Goal: Task Accomplishment & Management: Manage account settings

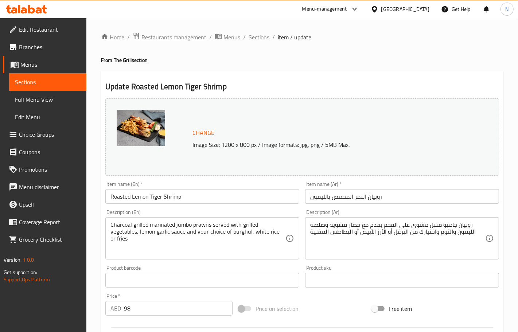
click at [178, 35] on span "Restaurants management" at bounding box center [173, 37] width 65 height 9
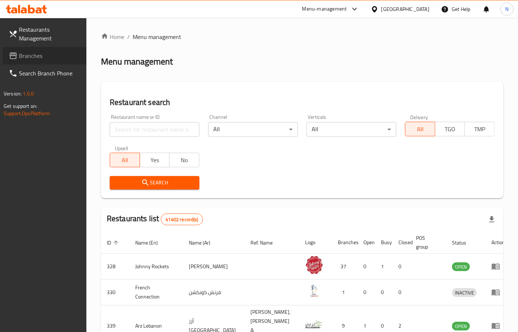
drag, startPoint x: 146, startPoint y: 128, endPoint x: 48, endPoint y: 59, distance: 120.3
click at [48, 59] on span "Branches" at bounding box center [50, 55] width 62 height 9
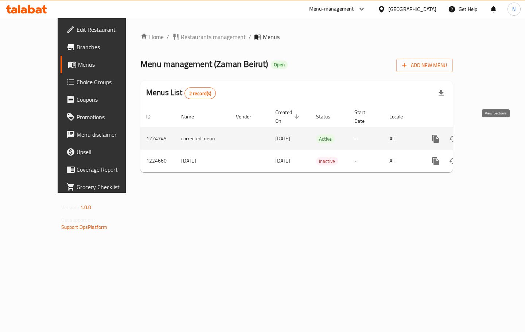
click at [497, 135] on link "enhanced table" at bounding box center [487, 138] width 17 height 17
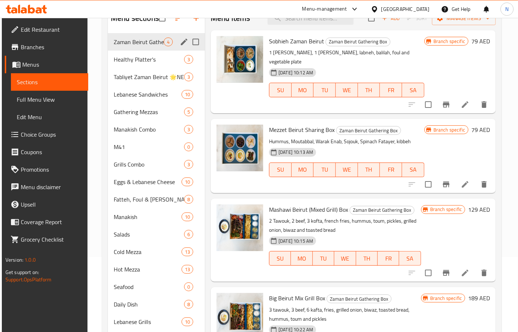
scroll to position [91, 0]
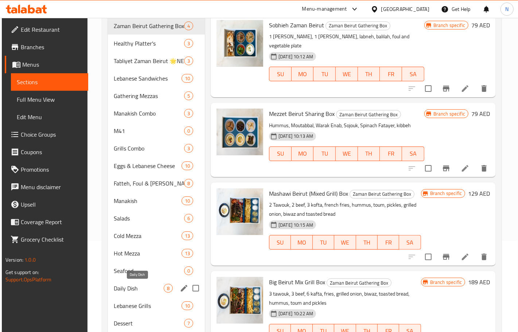
click at [138, 287] on span "Daily Dish" at bounding box center [139, 288] width 50 height 9
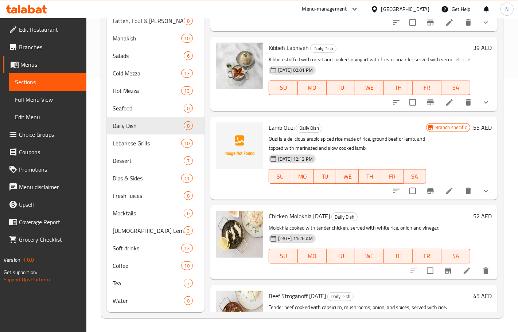
scroll to position [198, 0]
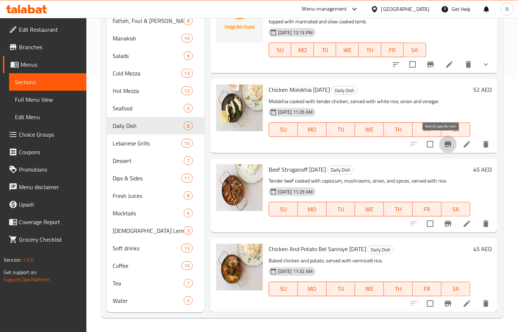
click at [445, 144] on icon "Branch-specific-item" at bounding box center [448, 144] width 7 height 6
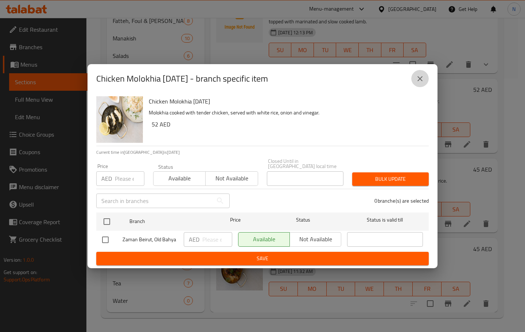
click at [421, 77] on icon "close" at bounding box center [419, 78] width 9 height 9
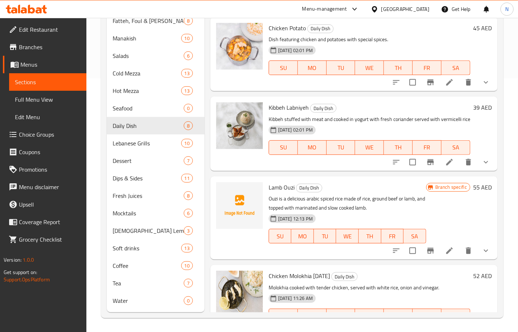
scroll to position [0, 0]
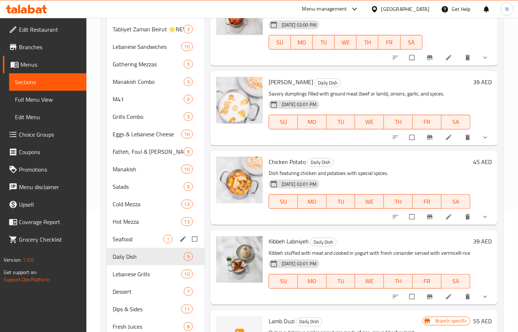
scroll to position [182, 0]
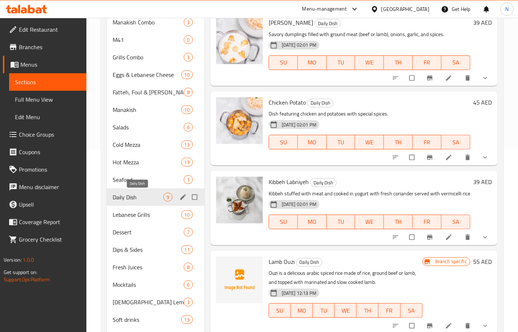
click at [145, 194] on span "Daily Dish" at bounding box center [138, 197] width 51 height 9
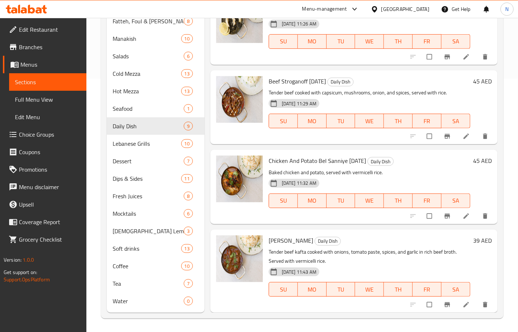
scroll to position [254, 0]
click at [463, 304] on icon at bounding box center [465, 304] width 5 height 5
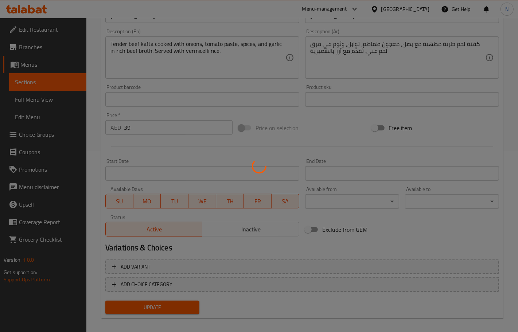
scroll to position [187, 0]
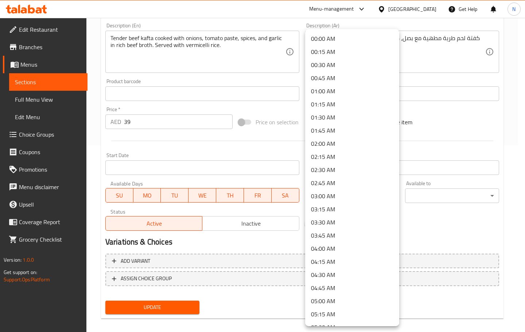
click at [437, 218] on div at bounding box center [262, 166] width 525 height 332
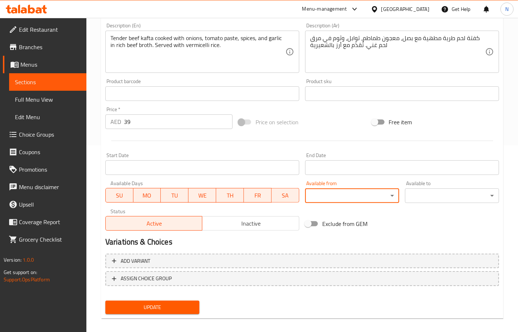
click at [121, 194] on span "SU" at bounding box center [120, 195] width 22 height 11
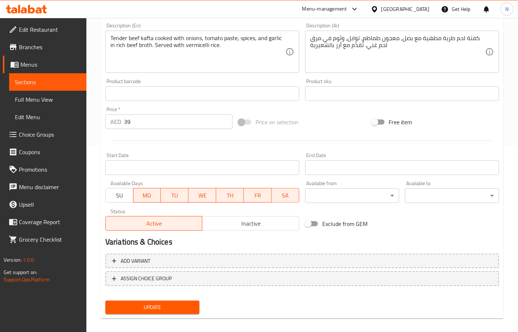
click at [177, 194] on span "TU" at bounding box center [175, 195] width 22 height 11
click at [207, 194] on span "WE" at bounding box center [202, 195] width 22 height 11
click at [233, 195] on span "TH" at bounding box center [230, 195] width 22 height 11
click at [263, 191] on span "FR" at bounding box center [258, 195] width 22 height 11
click at [297, 191] on button "SA" at bounding box center [285, 195] width 28 height 15
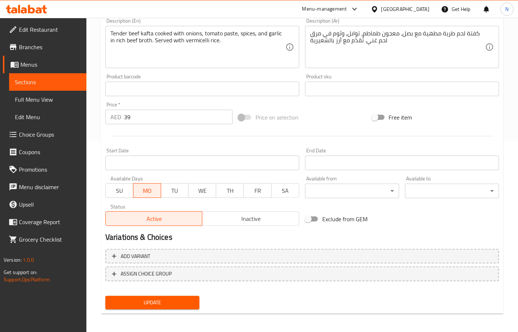
scroll to position [192, 0]
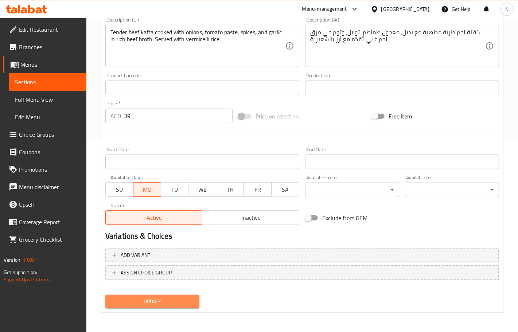
click at [160, 299] on span "Update" at bounding box center [152, 301] width 82 height 9
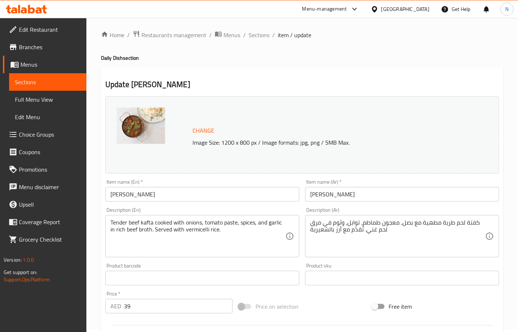
scroll to position [0, 0]
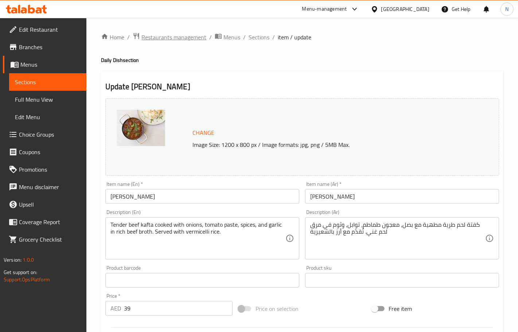
click at [175, 39] on span "Restaurants management" at bounding box center [173, 37] width 65 height 9
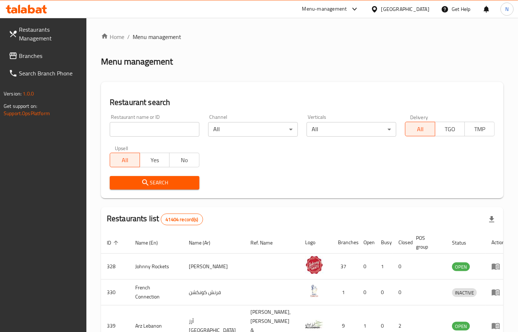
click at [51, 54] on span "Branches" at bounding box center [50, 55] width 62 height 9
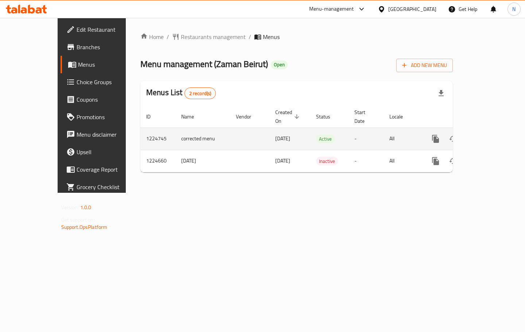
click at [492, 134] on icon "enhanced table" at bounding box center [488, 138] width 9 height 9
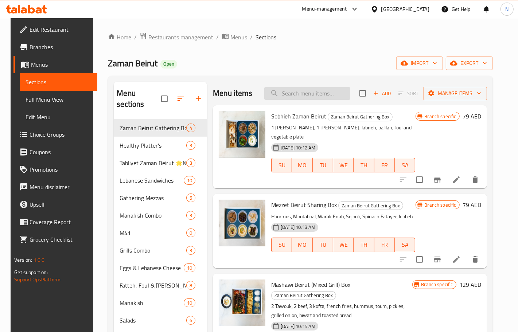
click at [309, 95] on input "search" at bounding box center [307, 93] width 86 height 13
paste input "Beef Stroganoff"
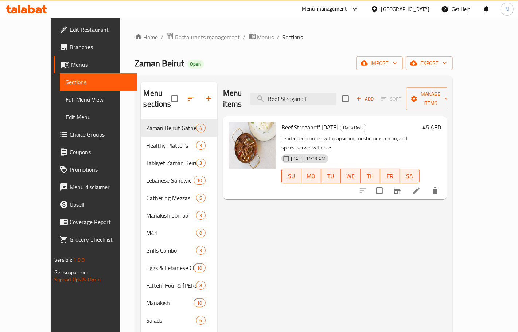
type input "Beef Stroganoff"
click at [421, 186] on icon at bounding box center [416, 190] width 9 height 9
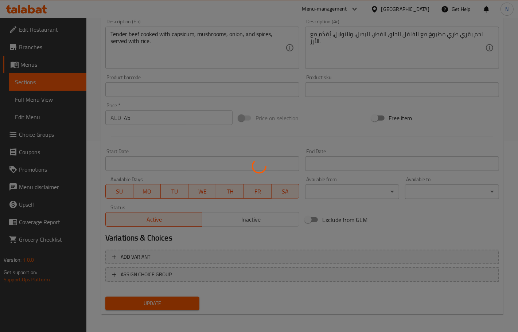
scroll to position [192, 0]
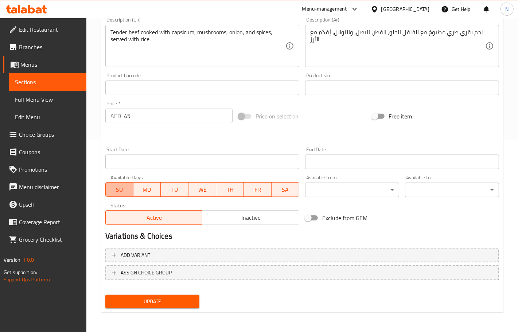
click at [123, 192] on span "SU" at bounding box center [120, 189] width 22 height 11
click at [139, 192] on span "MO" at bounding box center [147, 189] width 22 height 11
click at [167, 188] on span "TU" at bounding box center [175, 189] width 22 height 11
click at [232, 187] on span "TH" at bounding box center [230, 189] width 22 height 11
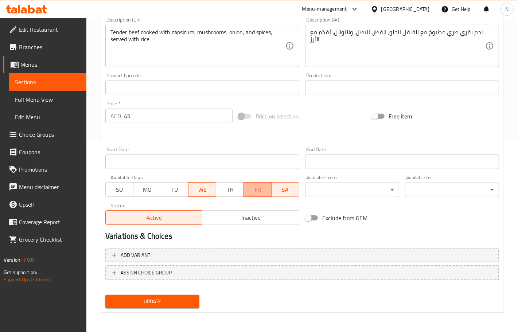
click at [253, 186] on span "FR" at bounding box center [258, 189] width 22 height 11
click at [292, 187] on span "SA" at bounding box center [285, 189] width 22 height 11
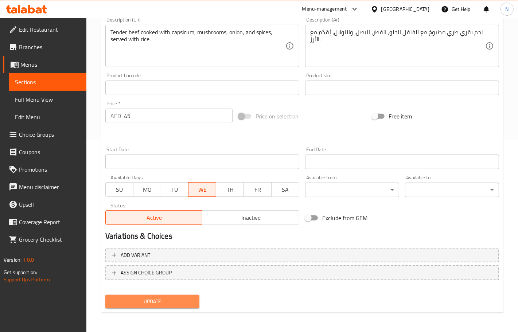
click at [155, 304] on span "Update" at bounding box center [152, 301] width 82 height 9
